Goal: Navigation & Orientation: Go to known website

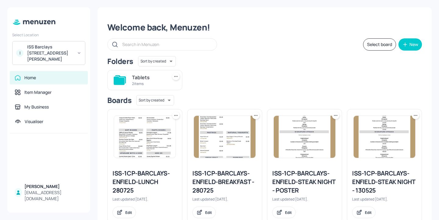
scroll to position [467, 0]
